Goal: Navigation & Orientation: Find specific page/section

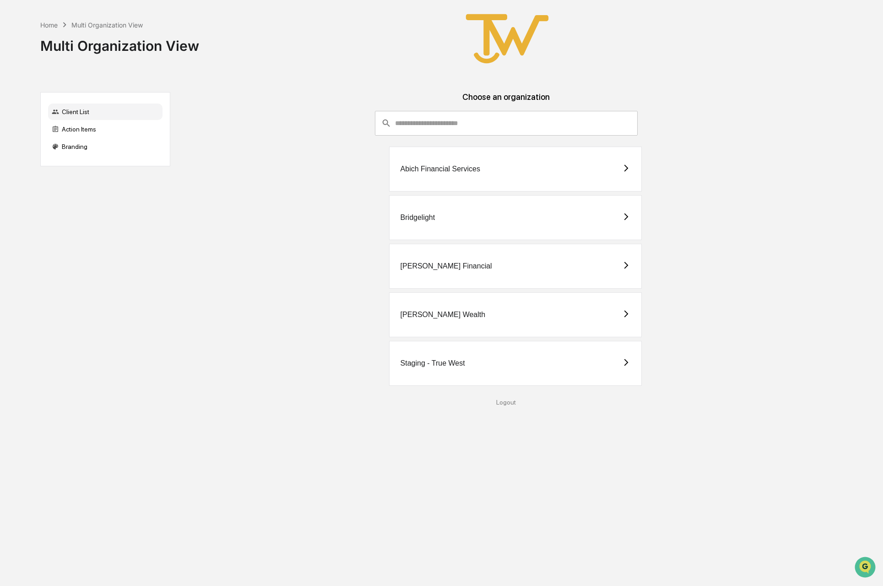
click at [452, 122] on input "consultant-dashboard__filter-organizations-search-bar" at bounding box center [516, 123] width 243 height 25
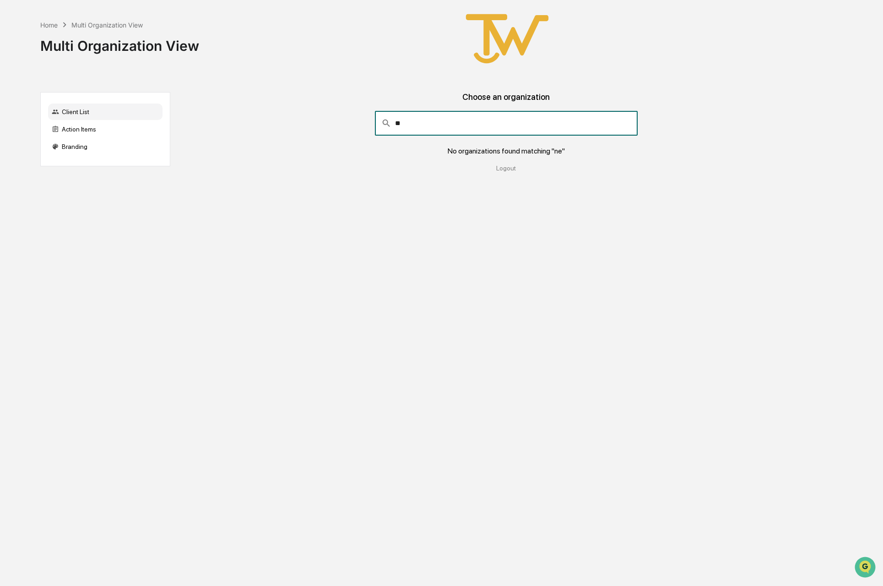
type input "*"
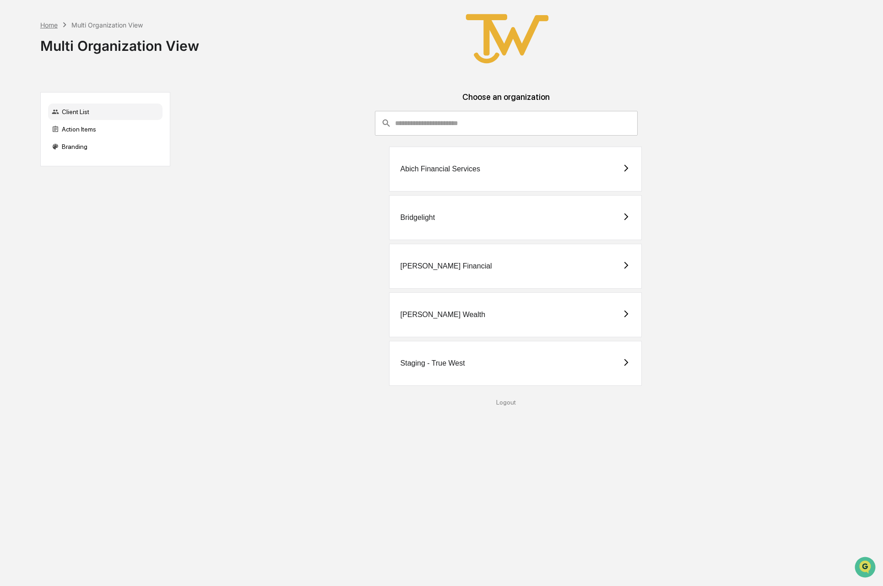
click at [43, 23] on div "Home" at bounding box center [48, 25] width 17 height 8
click at [48, 24] on div "Home" at bounding box center [48, 25] width 17 height 8
click at [98, 25] on div "Multi Organization View" at bounding box center [106, 25] width 71 height 8
click at [61, 29] on icon at bounding box center [65, 25] width 10 height 10
drag, startPoint x: 187, startPoint y: 302, endPoint x: 183, endPoint y: 244, distance: 57.8
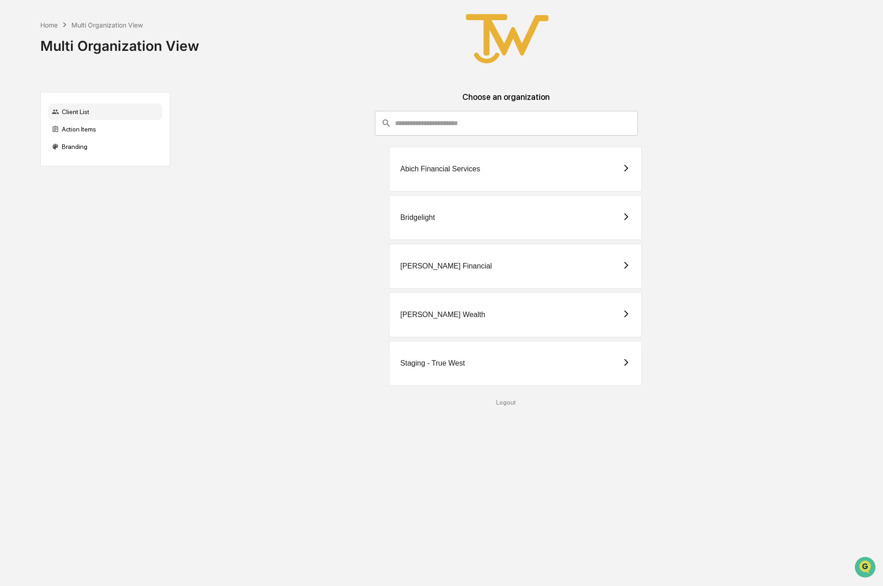
click at [187, 302] on div "[PERSON_NAME] Wealth" at bounding box center [506, 314] width 657 height 45
click at [54, 22] on div "Home" at bounding box center [48, 25] width 17 height 8
click at [499, 118] on input "consultant-dashboard__filter-organizations-search-bar" at bounding box center [516, 123] width 243 height 25
drag, startPoint x: 117, startPoint y: 416, endPoint x: 95, endPoint y: 445, distance: 37.3
click at [117, 417] on div "Home Multi Organization View Multi Organization View Client List Action Items B…" at bounding box center [438, 293] width 822 height 586
